Goal: Task Accomplishment & Management: Manage account settings

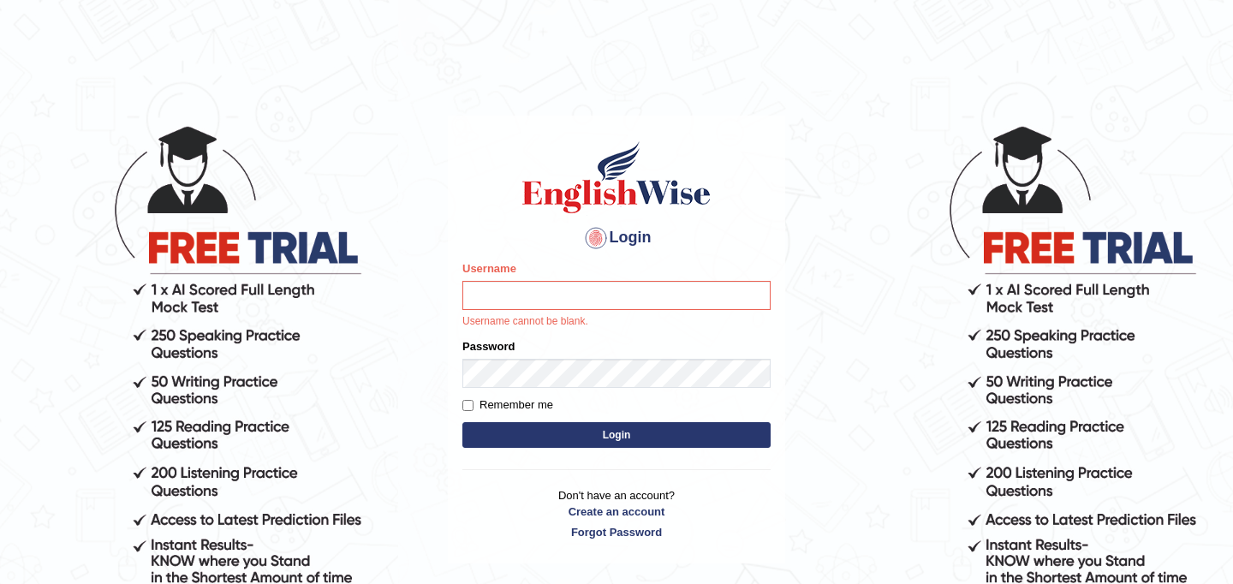
click at [522, 301] on input "Username" at bounding box center [616, 295] width 308 height 29
type input "najakter"
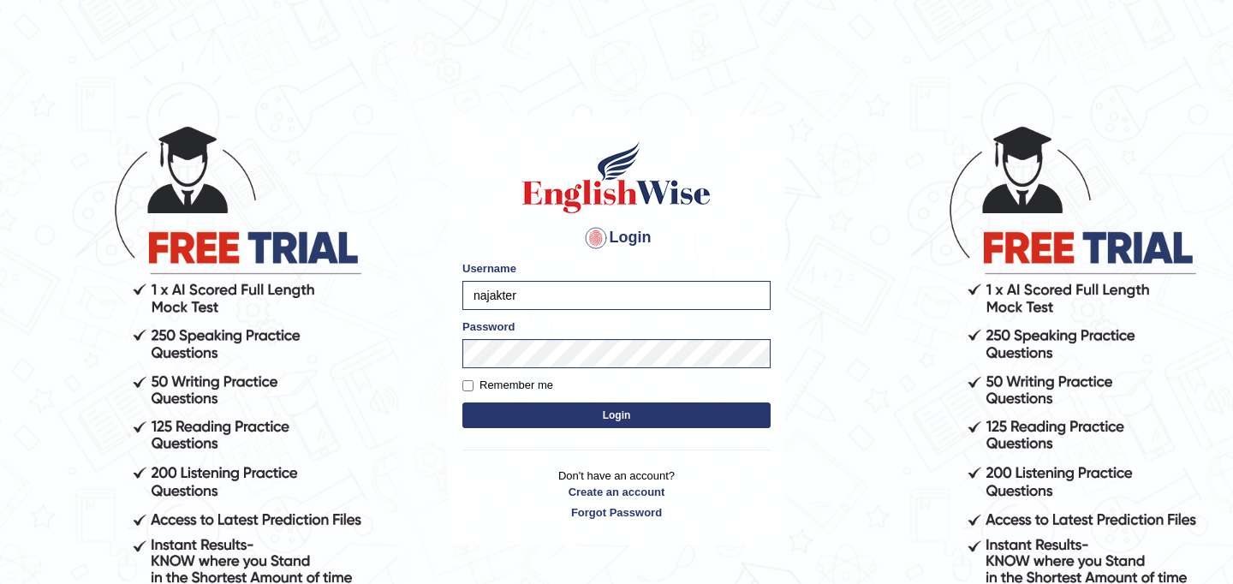
click at [595, 414] on button "Login" at bounding box center [616, 415] width 308 height 26
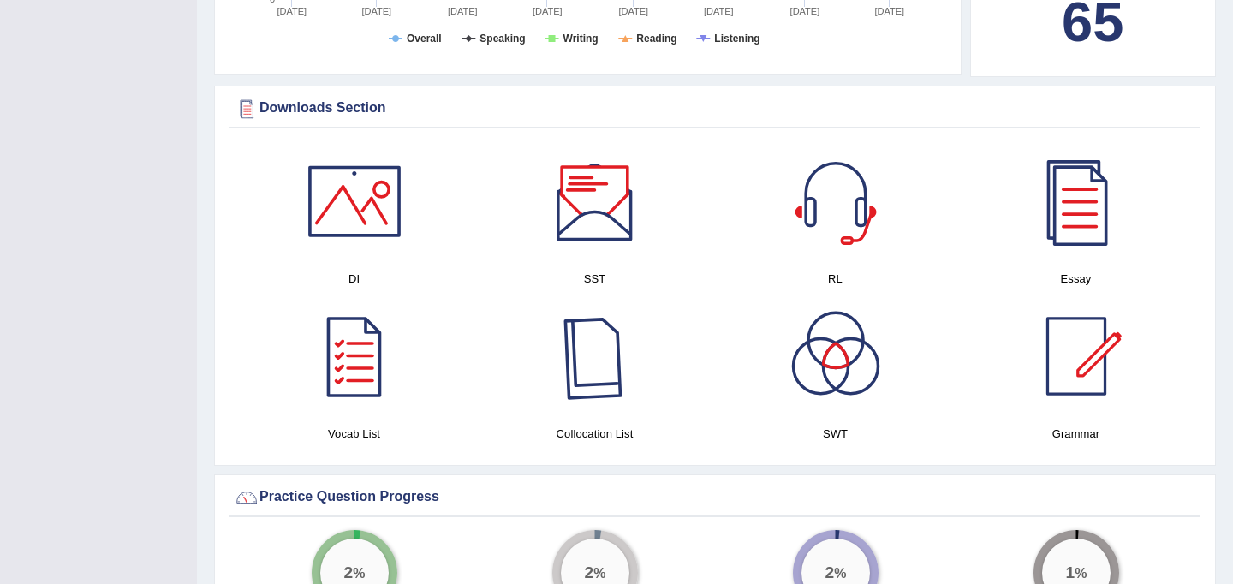
scroll to position [897, 0]
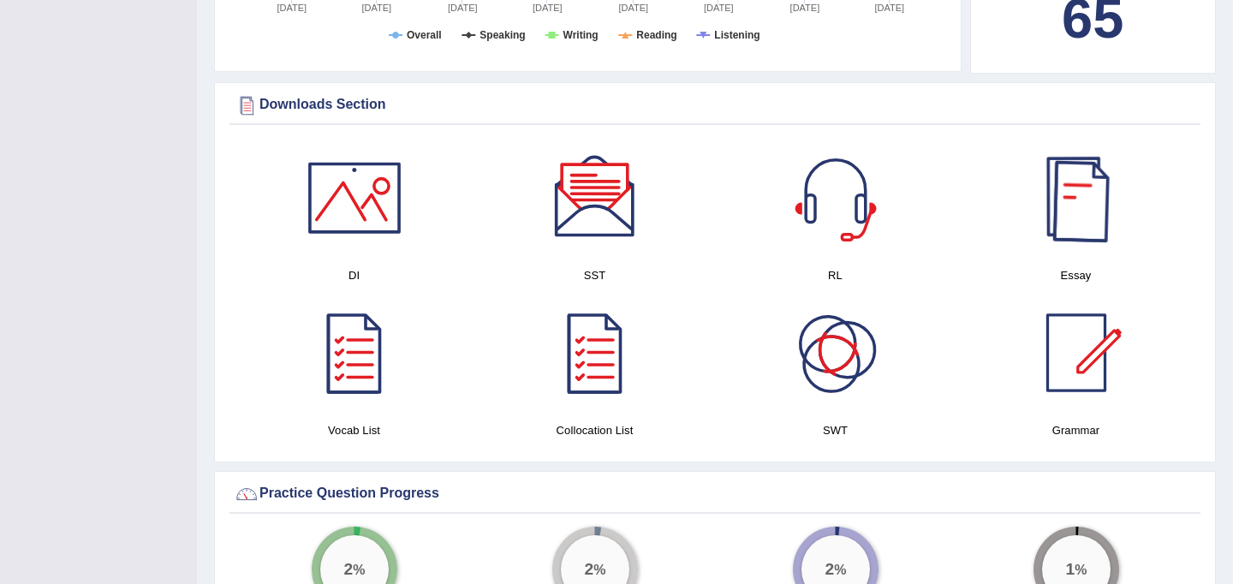
click at [1084, 192] on div at bounding box center [1076, 198] width 120 height 120
